Goal: Use online tool/utility: Utilize a website feature to perform a specific function

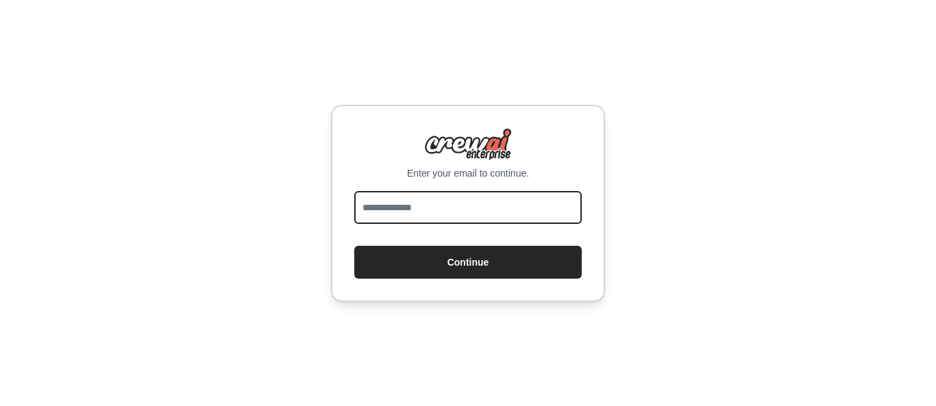
drag, startPoint x: 0, startPoint y: 0, endPoint x: 425, endPoint y: 222, distance: 479.2
click at [425, 222] on input "email" at bounding box center [467, 207] width 227 height 33
type input "**********"
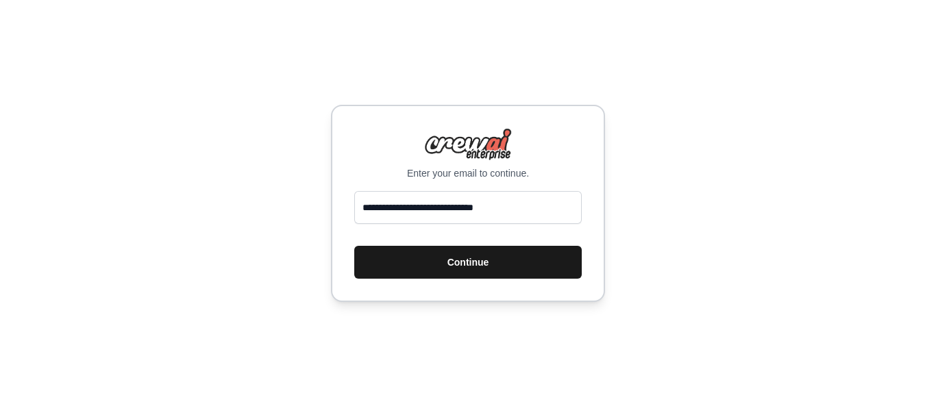
click at [450, 262] on button "Continue" at bounding box center [467, 262] width 227 height 33
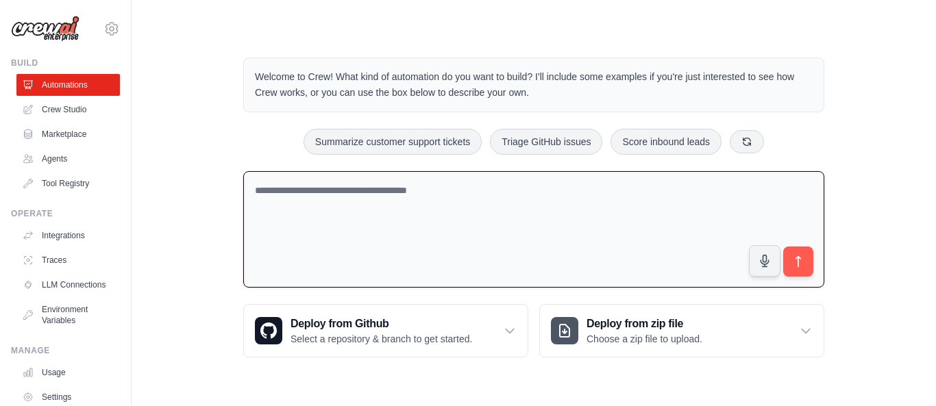
click at [358, 232] on textarea at bounding box center [533, 229] width 581 height 117
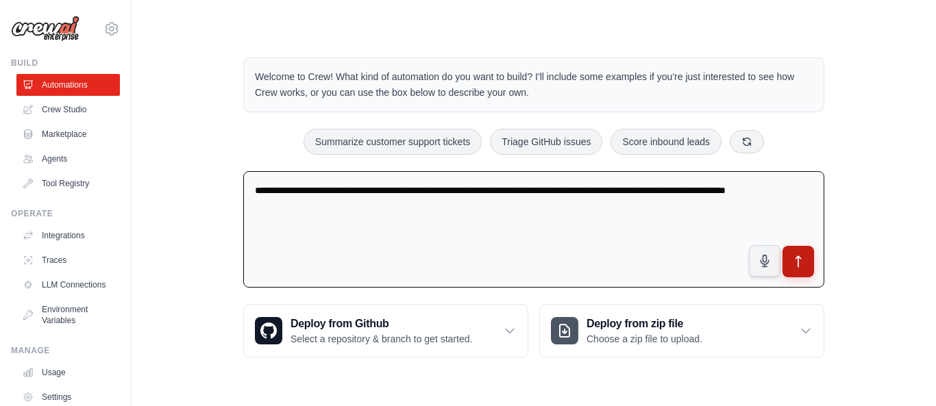
type textarea "**********"
click at [799, 260] on icon "submit" at bounding box center [798, 262] width 14 height 14
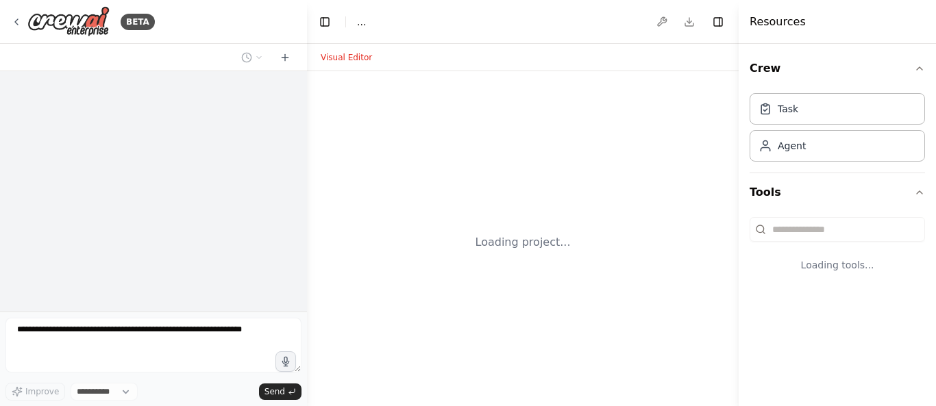
select select "****"
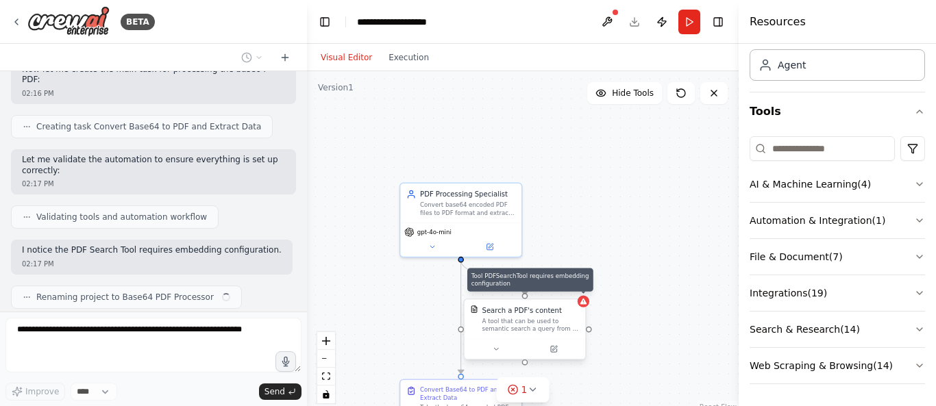
scroll to position [770, 0]
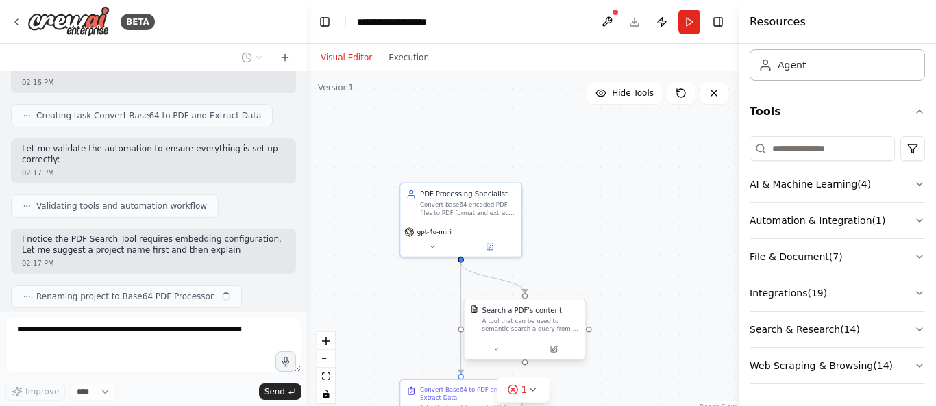
click at [586, 303] on div "Search a PDF's content A tool that can be used to semantic search a query from …" at bounding box center [524, 330] width 123 height 62
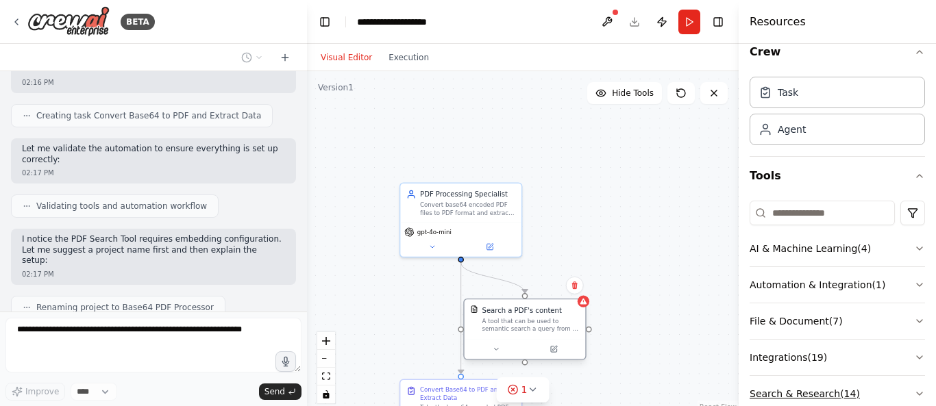
scroll to position [81, 0]
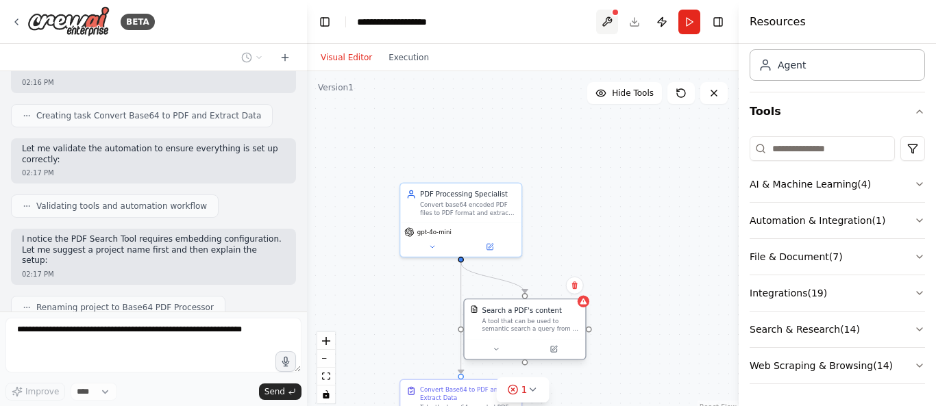
click at [612, 16] on button at bounding box center [607, 22] width 22 height 25
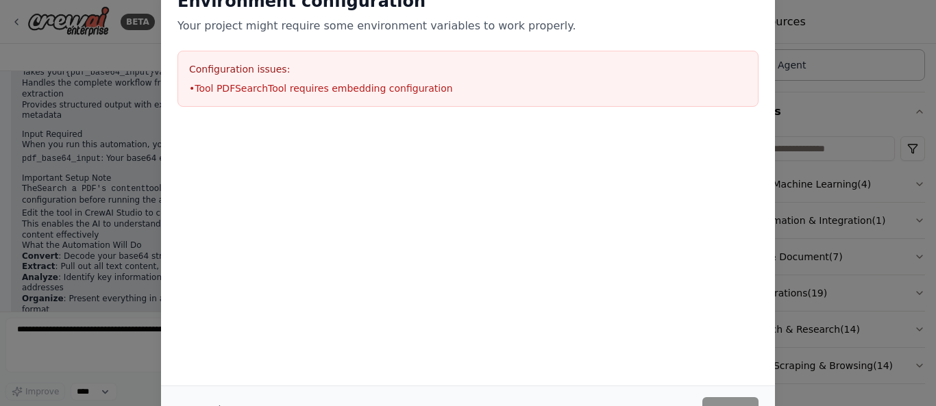
scroll to position [1153, 0]
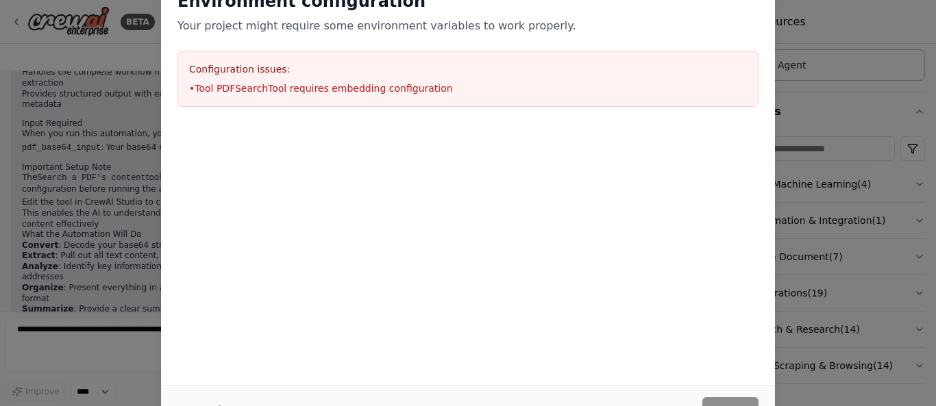
click at [831, 22] on div "Environment configuration Your project might require some environment variables…" at bounding box center [468, 203] width 936 height 406
drag, startPoint x: 935, startPoint y: 143, endPoint x: 930, endPoint y: 51, distance: 91.9
click at [930, 51] on div "Environment configuration Your project might require some environment variables…" at bounding box center [468, 203] width 936 height 406
click at [856, 33] on div "Environment configuration Your project might require some environment variables…" at bounding box center [468, 203] width 936 height 406
